Goal: Information Seeking & Learning: Learn about a topic

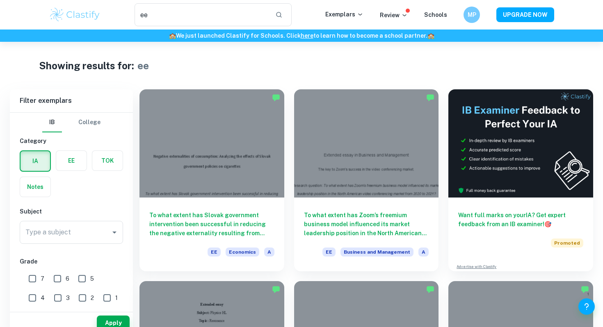
scroll to position [14, 0]
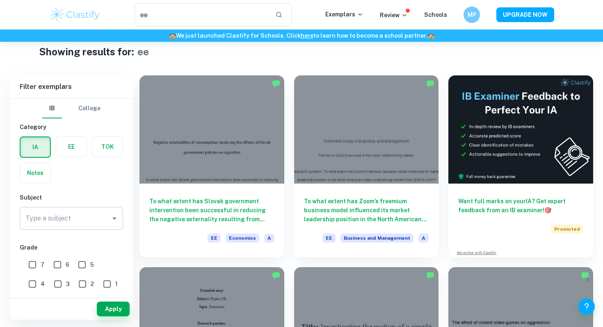
click at [84, 212] on input "Type a subject" at bounding box center [65, 219] width 84 height 16
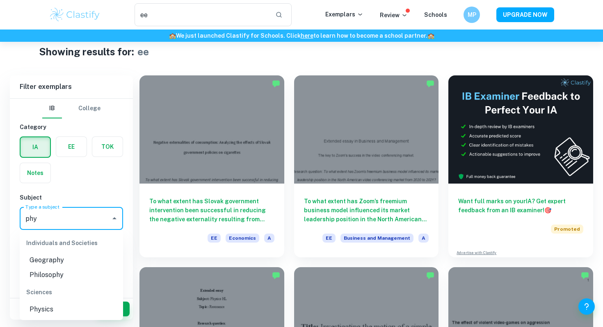
click at [58, 309] on li "Physics" at bounding box center [71, 309] width 103 height 15
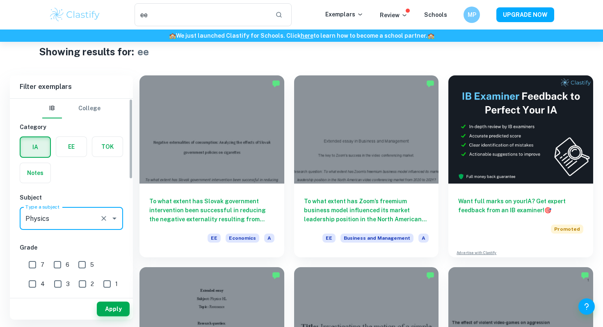
type input "Physics"
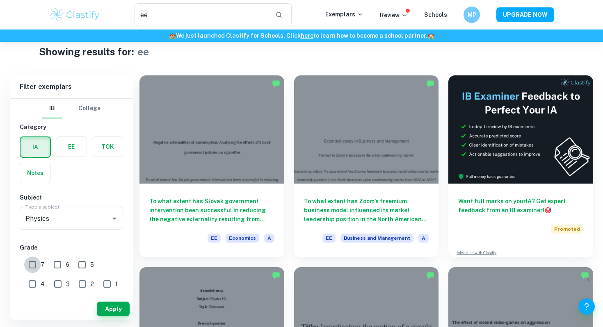
click at [35, 262] on input "7" at bounding box center [32, 265] width 16 height 16
checkbox input "true"
click at [57, 267] on input "6" at bounding box center [57, 265] width 16 height 16
checkbox input "true"
click at [83, 268] on input "5" at bounding box center [82, 265] width 16 height 16
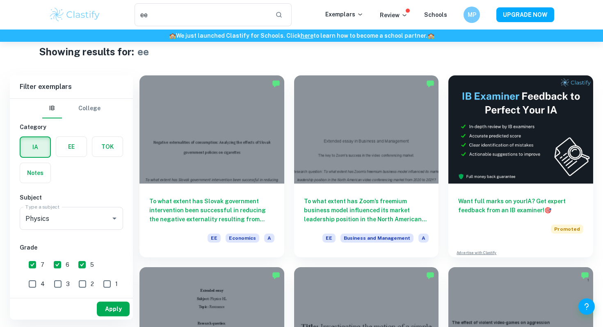
click at [122, 304] on button "Apply" at bounding box center [113, 309] width 33 height 15
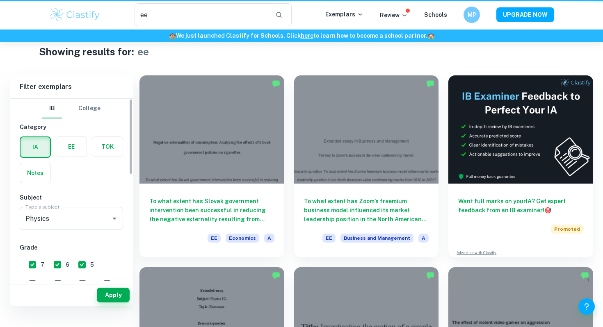
scroll to position [0, 0]
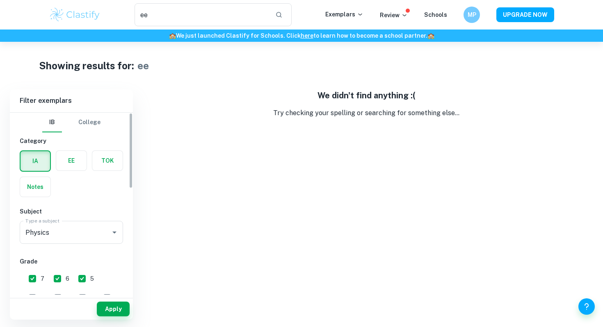
click at [82, 283] on input "5" at bounding box center [82, 279] width 16 height 16
checkbox input "false"
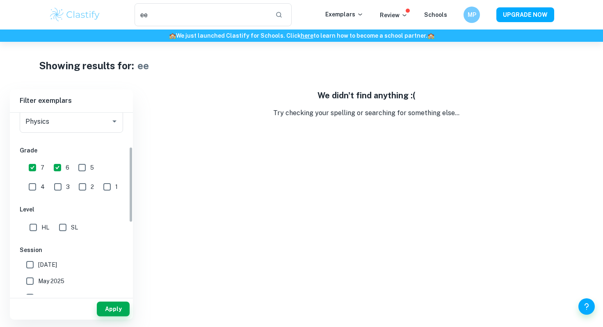
scroll to position [155, 0]
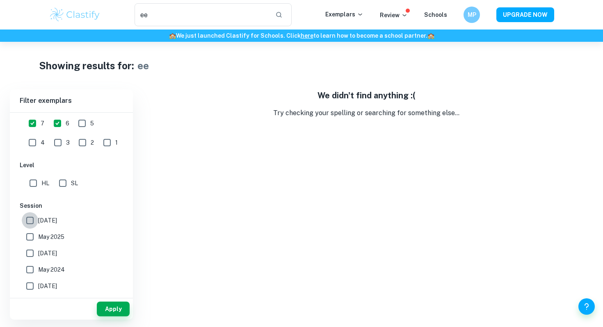
click at [30, 218] on input "[DATE]" at bounding box center [30, 220] width 16 height 16
checkbox input "true"
click at [34, 244] on input "May 2025" at bounding box center [30, 237] width 16 height 16
checkbox input "true"
click at [34, 260] on input "[DATE]" at bounding box center [30, 253] width 16 height 16
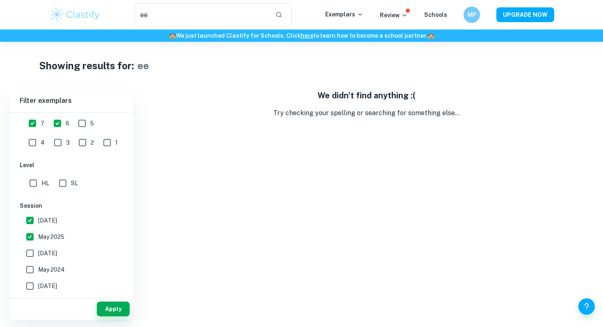
checkbox input "true"
click at [30, 270] on input "May 2024" at bounding box center [30, 270] width 16 height 16
checkbox input "true"
click at [100, 301] on div "Apply" at bounding box center [71, 309] width 123 height 21
click at [109, 308] on button "Apply" at bounding box center [113, 309] width 33 height 15
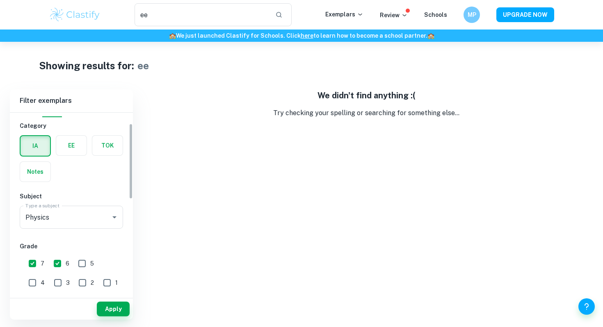
scroll to position [36, 0]
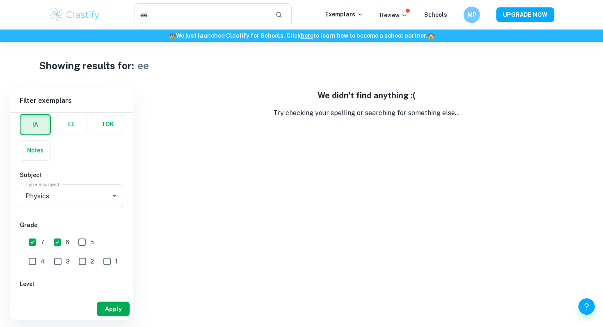
click at [119, 309] on button "Apply" at bounding box center [113, 309] width 33 height 15
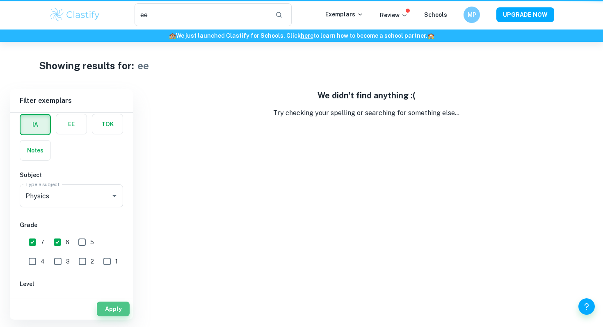
click at [119, 309] on button "Apply" at bounding box center [113, 309] width 33 height 15
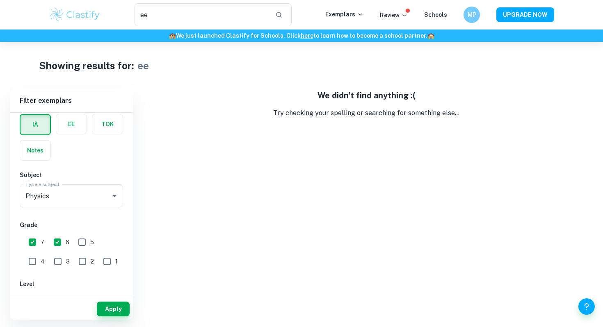
click at [119, 309] on button "Apply" at bounding box center [113, 309] width 33 height 15
click at [57, 129] on label "button" at bounding box center [71, 124] width 30 height 20
click at [0, 0] on input "radio" at bounding box center [0, 0] width 0 height 0
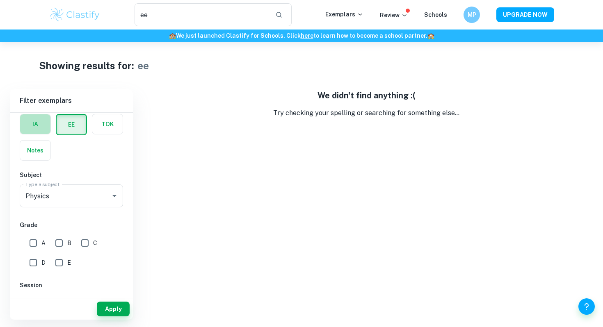
click at [40, 123] on label "button" at bounding box center [35, 124] width 30 height 20
click at [0, 0] on input "radio" at bounding box center [0, 0] width 0 height 0
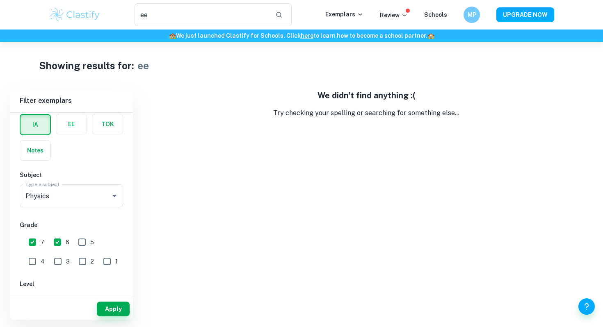
click at [73, 182] on div "Subject Type a subject Physics Type a subject" at bounding box center [71, 191] width 103 height 40
click at [82, 194] on input "Physics" at bounding box center [59, 196] width 73 height 16
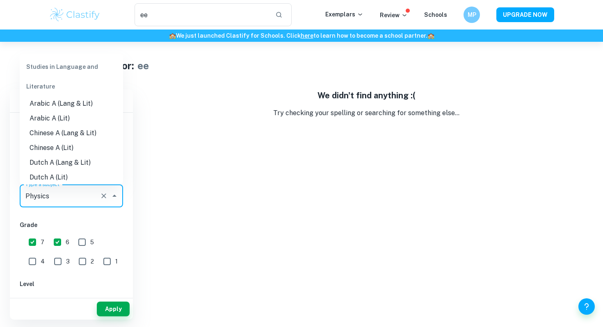
scroll to position [960, 0]
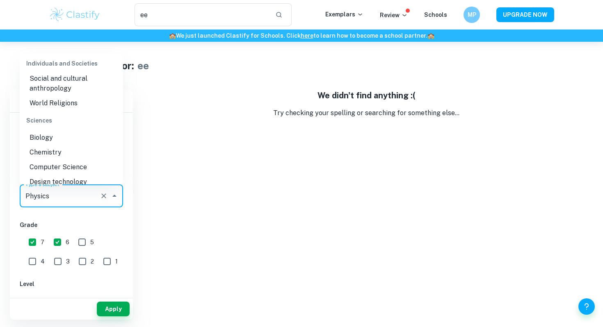
click at [74, 189] on li "Physics" at bounding box center [71, 196] width 103 height 15
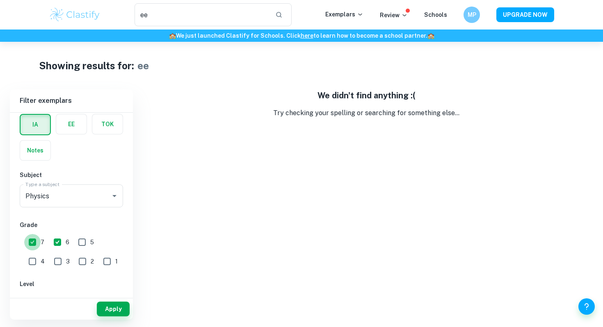
click at [30, 239] on input "7" at bounding box center [32, 242] width 16 height 16
checkbox input "false"
click at [56, 241] on input "6" at bounding box center [57, 242] width 16 height 16
checkbox input "false"
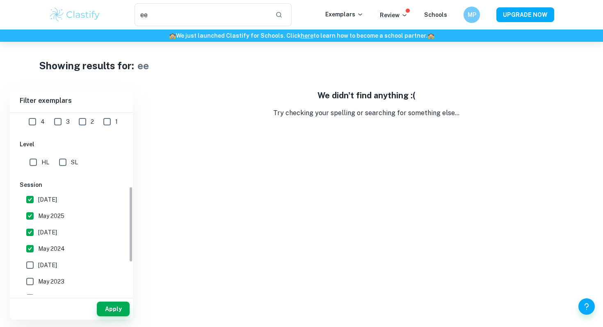
scroll to position [173, 0]
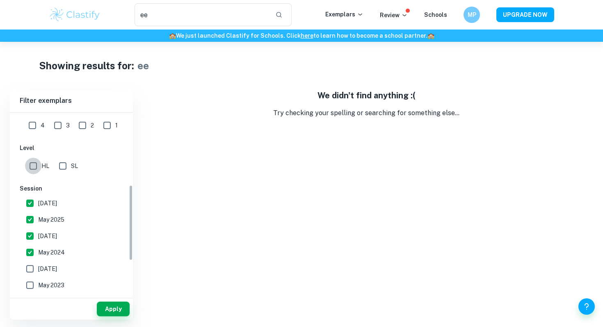
click at [38, 169] on input "HL" at bounding box center [33, 166] width 16 height 16
checkbox input "true"
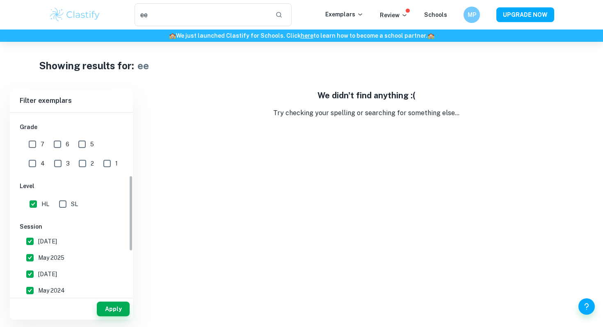
scroll to position [128, 0]
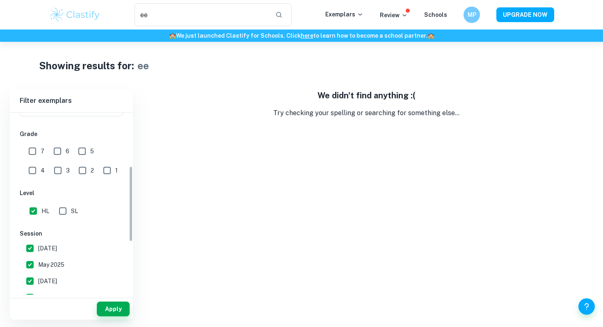
click at [33, 149] on input "7" at bounding box center [32, 151] width 16 height 16
checkbox input "true"
click at [48, 149] on div "7" at bounding box center [38, 150] width 25 height 19
click at [56, 149] on input "6" at bounding box center [57, 151] width 16 height 16
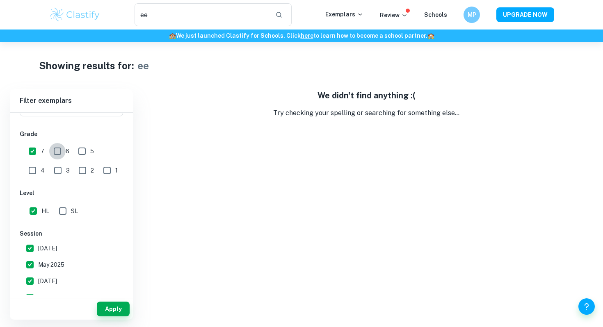
checkbox input "true"
click at [81, 151] on input "5" at bounding box center [82, 151] width 16 height 16
checkbox input "true"
click at [107, 309] on button "Apply" at bounding box center [113, 309] width 33 height 15
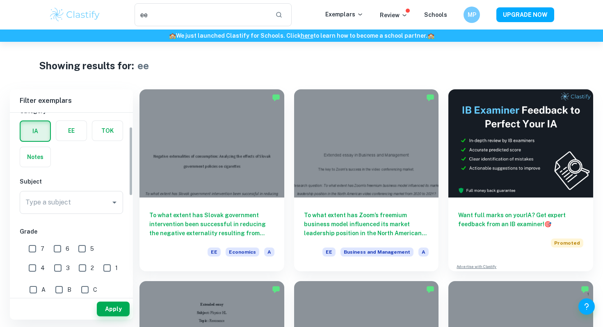
scroll to position [42, 0]
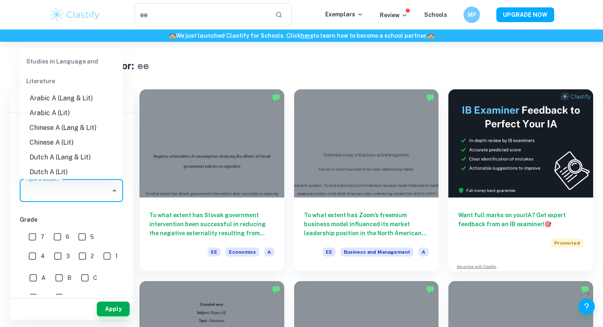
click at [67, 194] on input "Type a subject" at bounding box center [65, 191] width 84 height 16
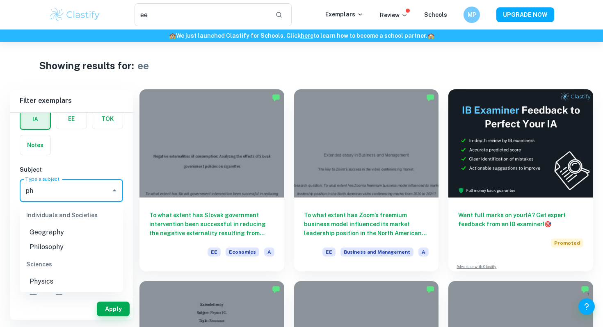
type input "p"
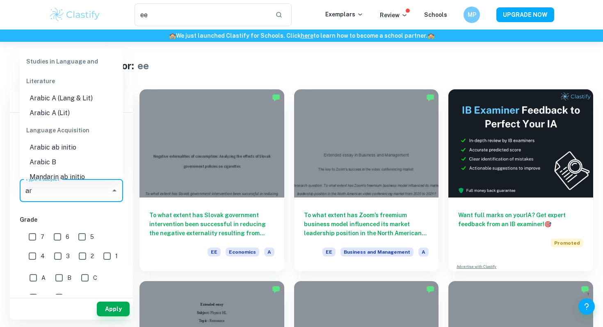
type input "a"
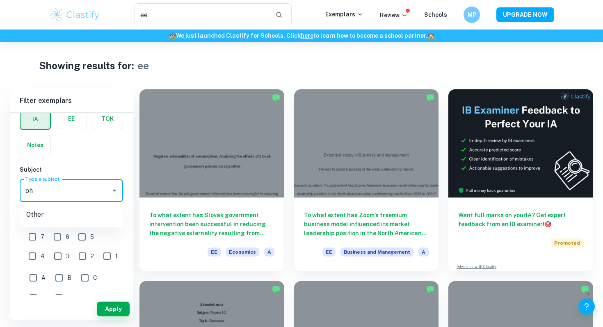
type input "o"
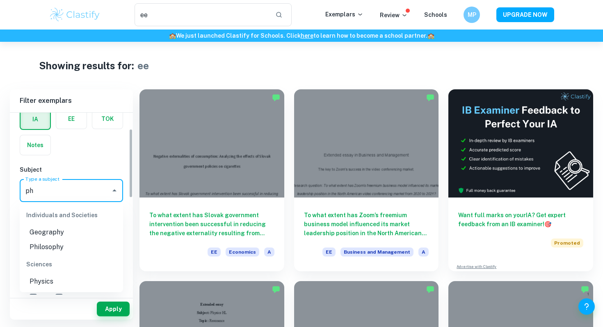
click at [68, 286] on li "Physics" at bounding box center [71, 281] width 103 height 15
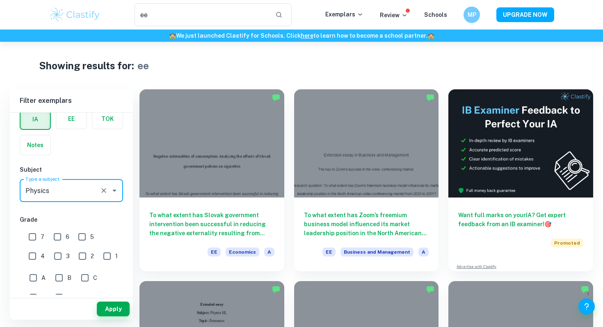
type input "Physics"
click at [34, 238] on input "7" at bounding box center [32, 237] width 16 height 16
checkbox input "true"
click at [59, 238] on input "6" at bounding box center [57, 237] width 16 height 16
checkbox input "true"
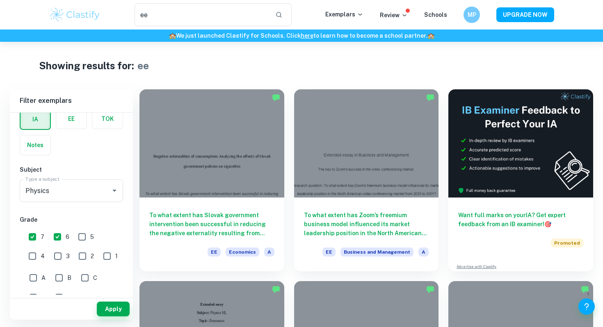
click at [78, 239] on input "5" at bounding box center [82, 237] width 16 height 16
checkbox input "true"
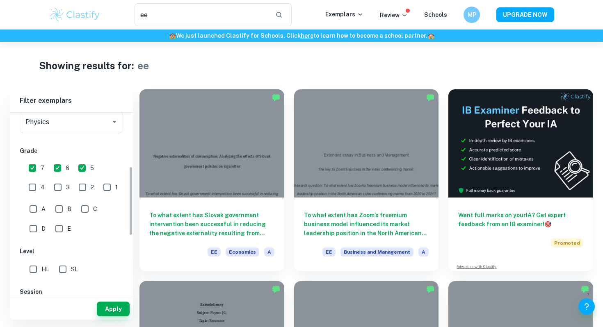
scroll to position [141, 0]
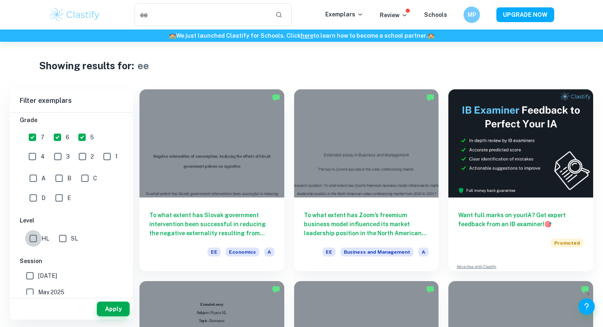
click at [34, 241] on input "HL" at bounding box center [33, 238] width 16 height 16
checkbox input "true"
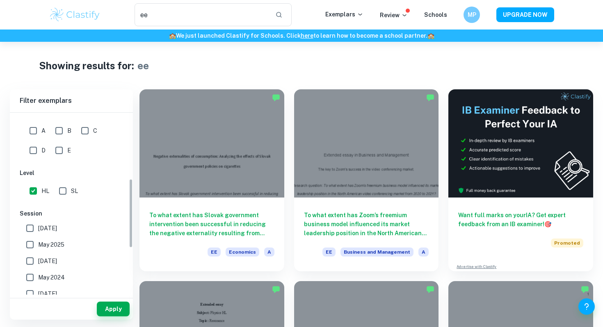
scroll to position [199, 0]
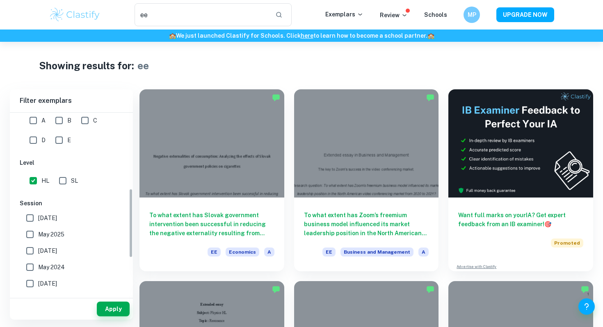
click at [34, 217] on input "[DATE]" at bounding box center [30, 218] width 16 height 16
checkbox input "true"
click at [34, 240] on input "May 2025" at bounding box center [30, 234] width 16 height 16
checkbox input "true"
click at [34, 252] on input "[DATE]" at bounding box center [30, 251] width 16 height 16
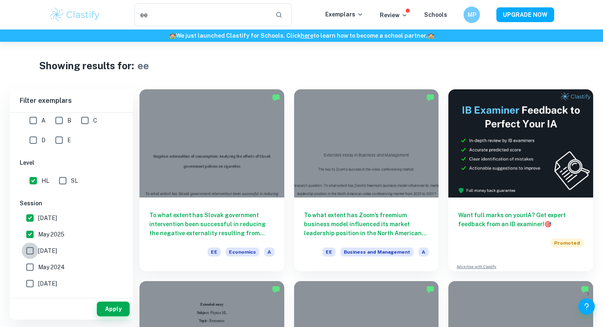
checkbox input "true"
click at [34, 265] on input "May 2024" at bounding box center [30, 267] width 16 height 16
checkbox input "true"
click at [129, 305] on button "Apply" at bounding box center [113, 309] width 33 height 15
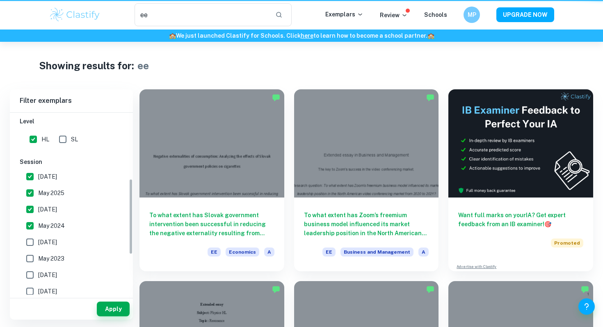
scroll to position [158, 0]
